Goal: Task Accomplishment & Management: Manage account settings

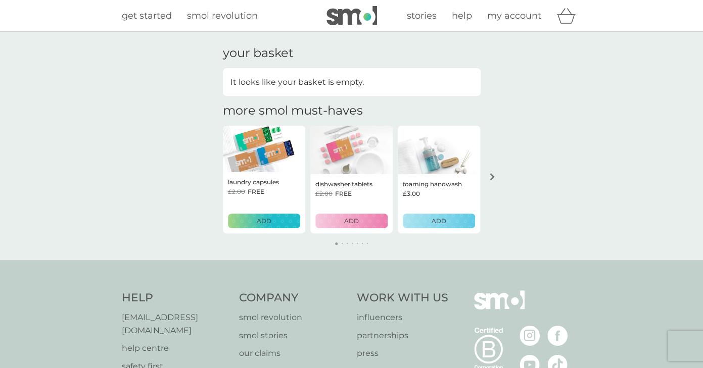
click at [514, 18] on span "my account" at bounding box center [514, 15] width 54 height 11
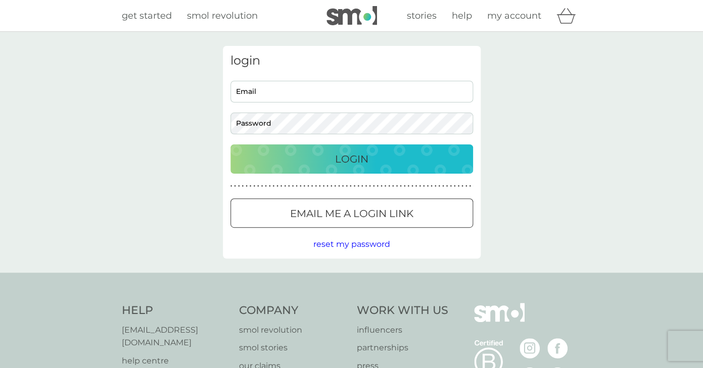
click at [276, 100] on input "Email" at bounding box center [351, 92] width 243 height 22
type input "[EMAIL_ADDRESS][DOMAIN_NAME]"
click at [507, 171] on div "login haifa_rashed@hotmail.com Email Password Login ● ● ● ● ● ● ● ● ● ● ● ● ● ●…" at bounding box center [351, 152] width 703 height 241
click at [421, 154] on div "Login" at bounding box center [352, 159] width 222 height 16
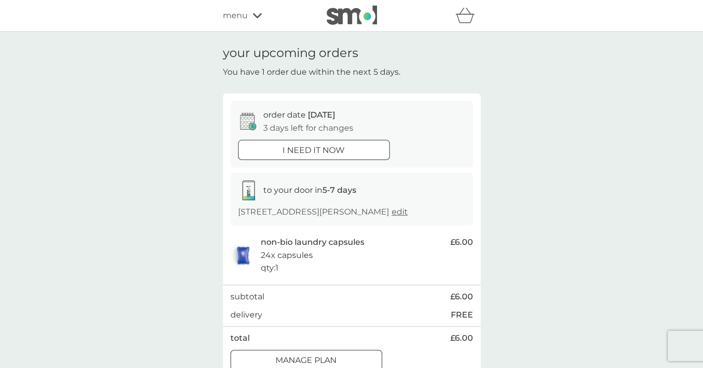
click at [392, 217] on span "edit" at bounding box center [400, 212] width 16 height 10
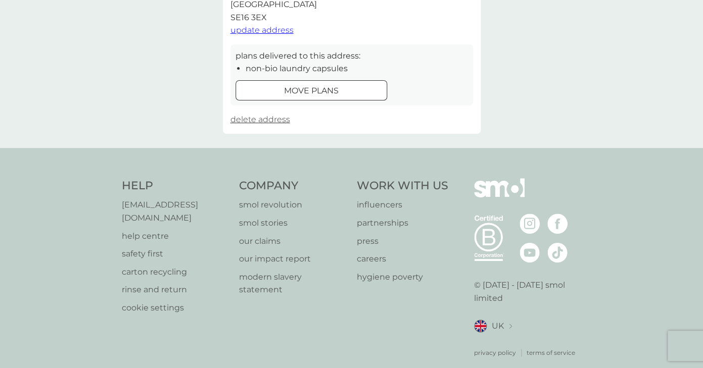
scroll to position [238, 0]
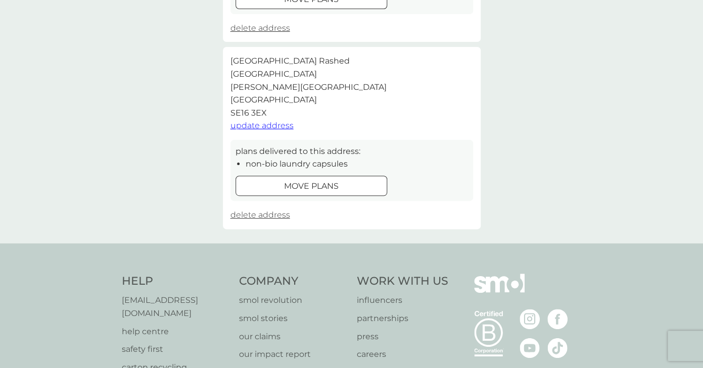
click at [348, 184] on div "move plans" at bounding box center [311, 186] width 151 height 13
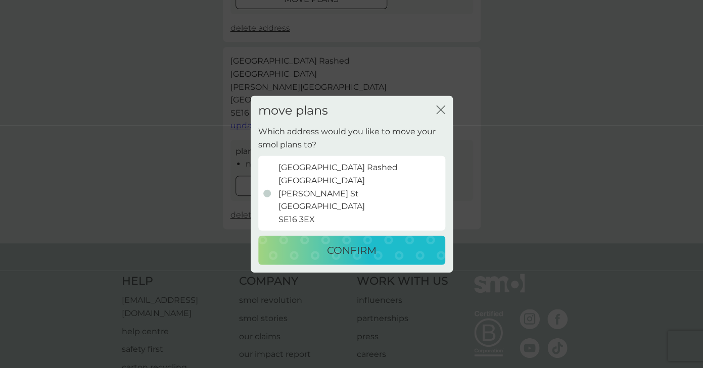
click at [438, 109] on icon "close" at bounding box center [440, 109] width 9 height 9
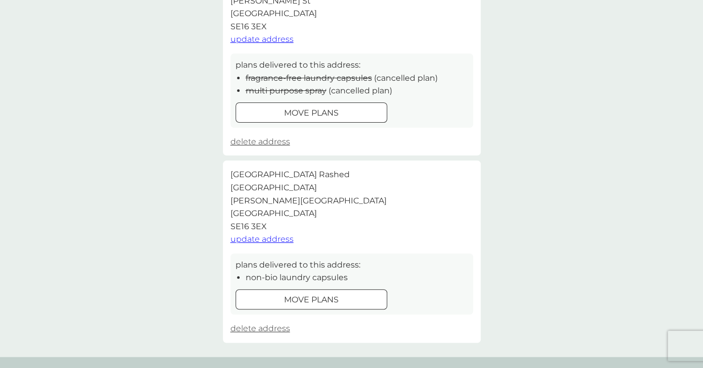
scroll to position [0, 0]
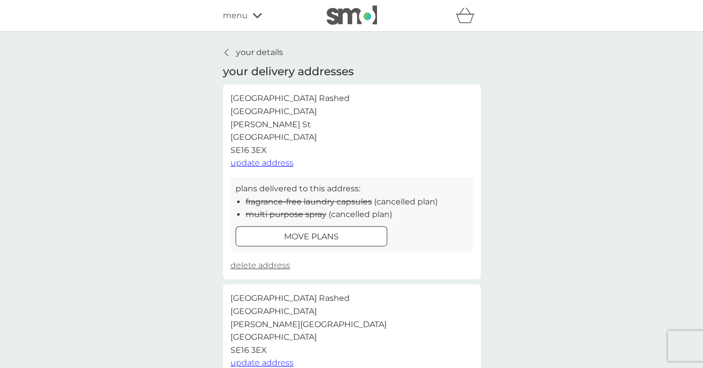
click at [263, 46] on div "your details your delivery addresses [GEOGRAPHIC_DATA] Rashed [STREET_ADDRESS][…" at bounding box center [351, 256] width 703 height 449
click at [263, 58] on p "your details" at bounding box center [259, 52] width 47 height 13
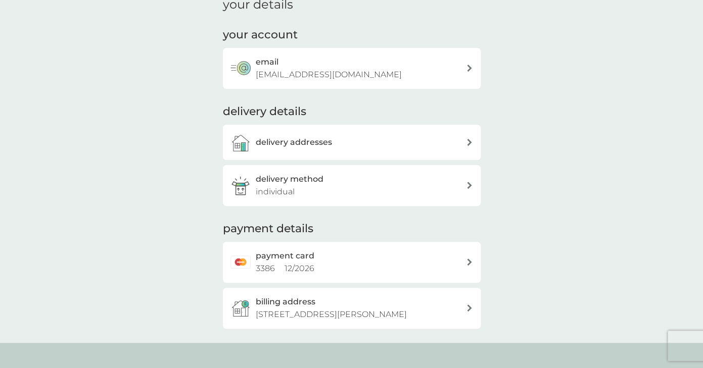
scroll to position [56, 0]
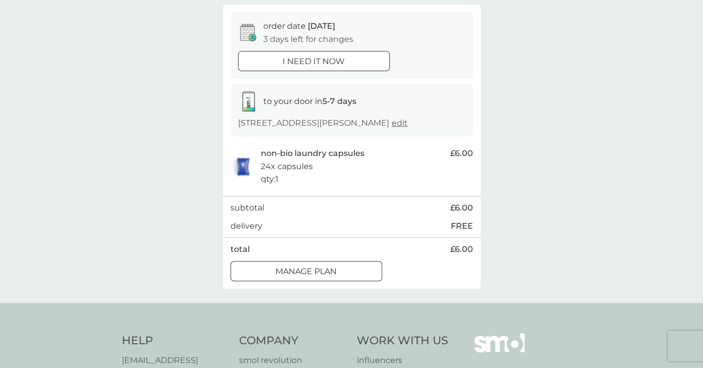
scroll to position [123, 0]
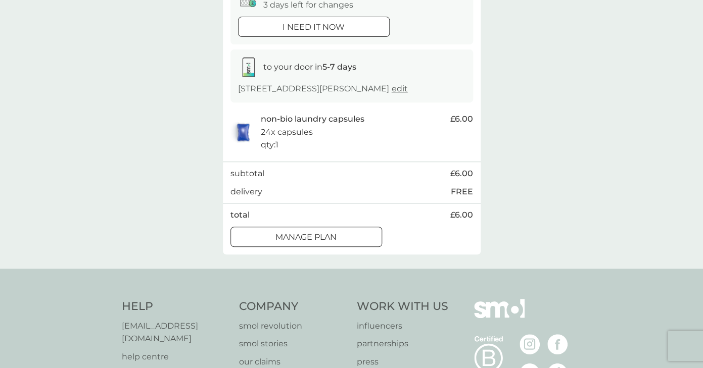
click at [302, 244] on p "Manage plan" at bounding box center [305, 237] width 61 height 13
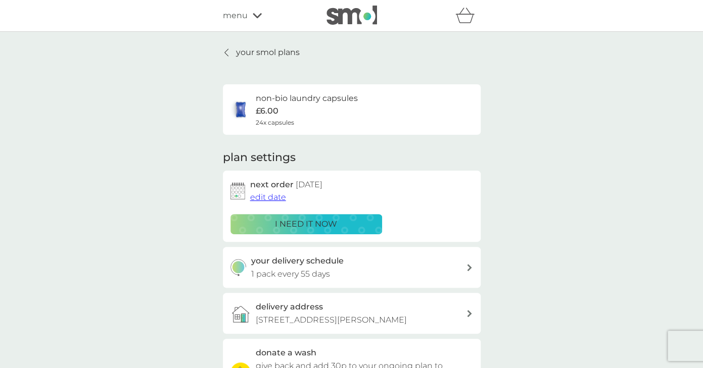
click at [269, 202] on span "edit date" at bounding box center [268, 198] width 36 height 10
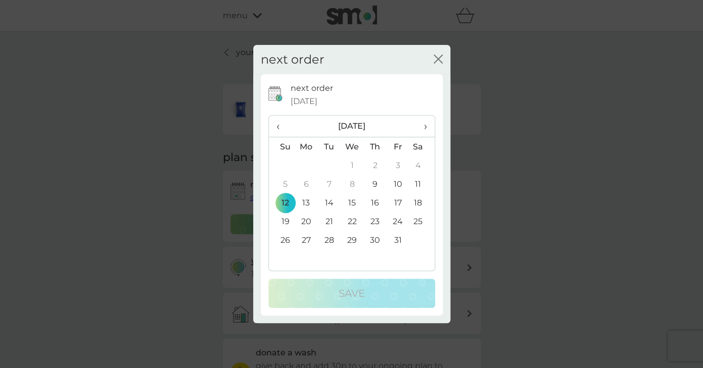
click at [284, 223] on td "19" at bounding box center [282, 221] width 26 height 19
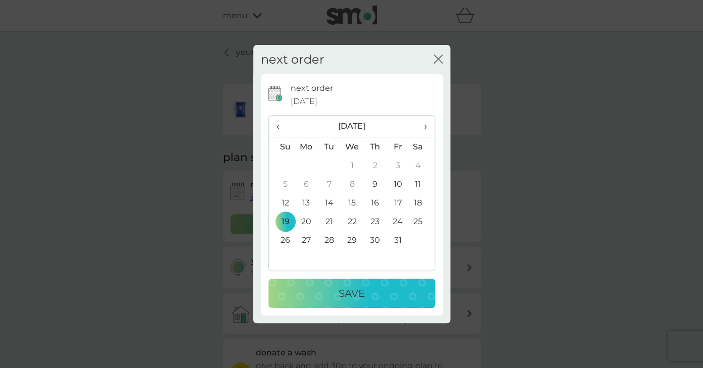
click at [328, 241] on td "28" at bounding box center [328, 240] width 23 height 19
click at [380, 225] on td "23" at bounding box center [374, 221] width 23 height 19
click at [348, 293] on p "Save" at bounding box center [352, 294] width 26 height 16
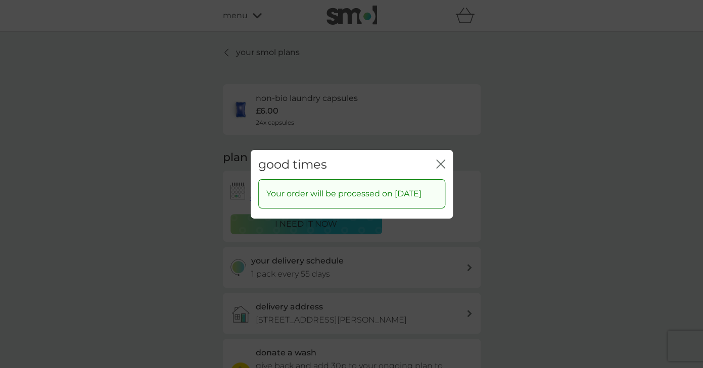
click at [439, 161] on icon "close" at bounding box center [440, 163] width 9 height 9
